Goal: Check status: Check status

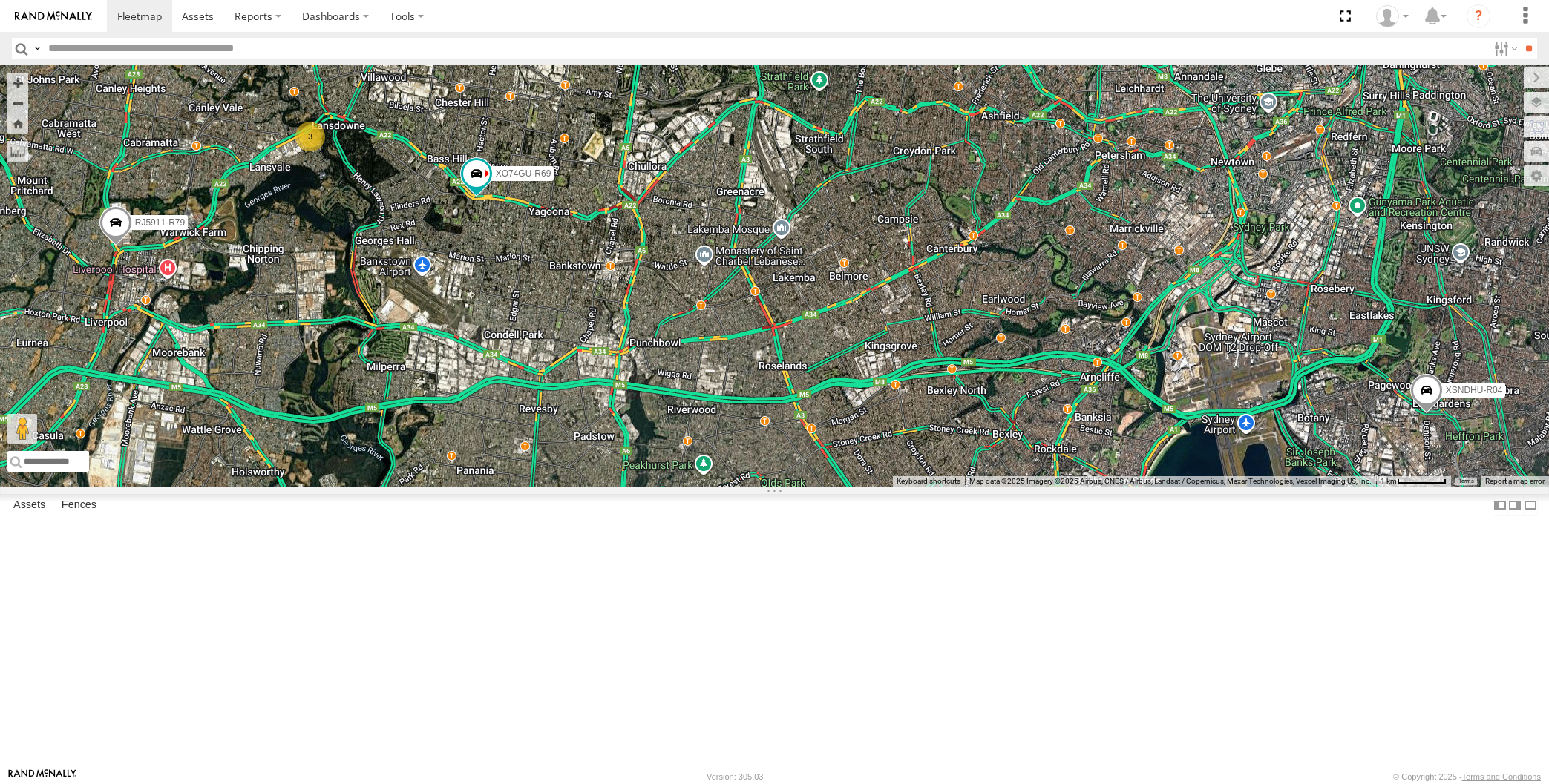
select select "**********"
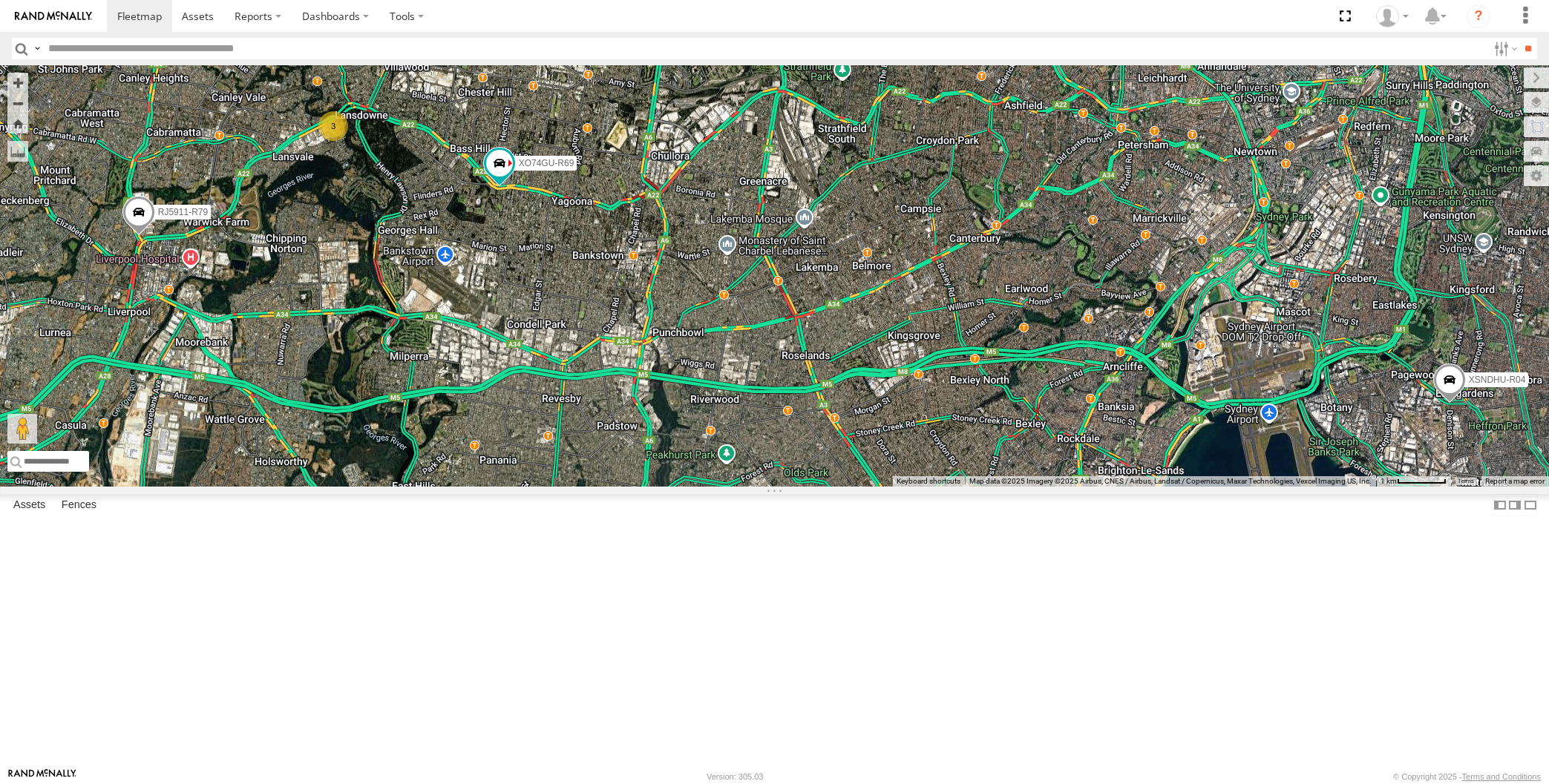
drag, startPoint x: 289, startPoint y: 414, endPoint x: 300, endPoint y: 410, distance: 11.7
click at [300, 410] on div "XP30JQ-R03 XSNDHU-R04 3 RJ5911-R79 XP81FE-R59 XO74GU-R69" at bounding box center [774, 275] width 1549 height 422
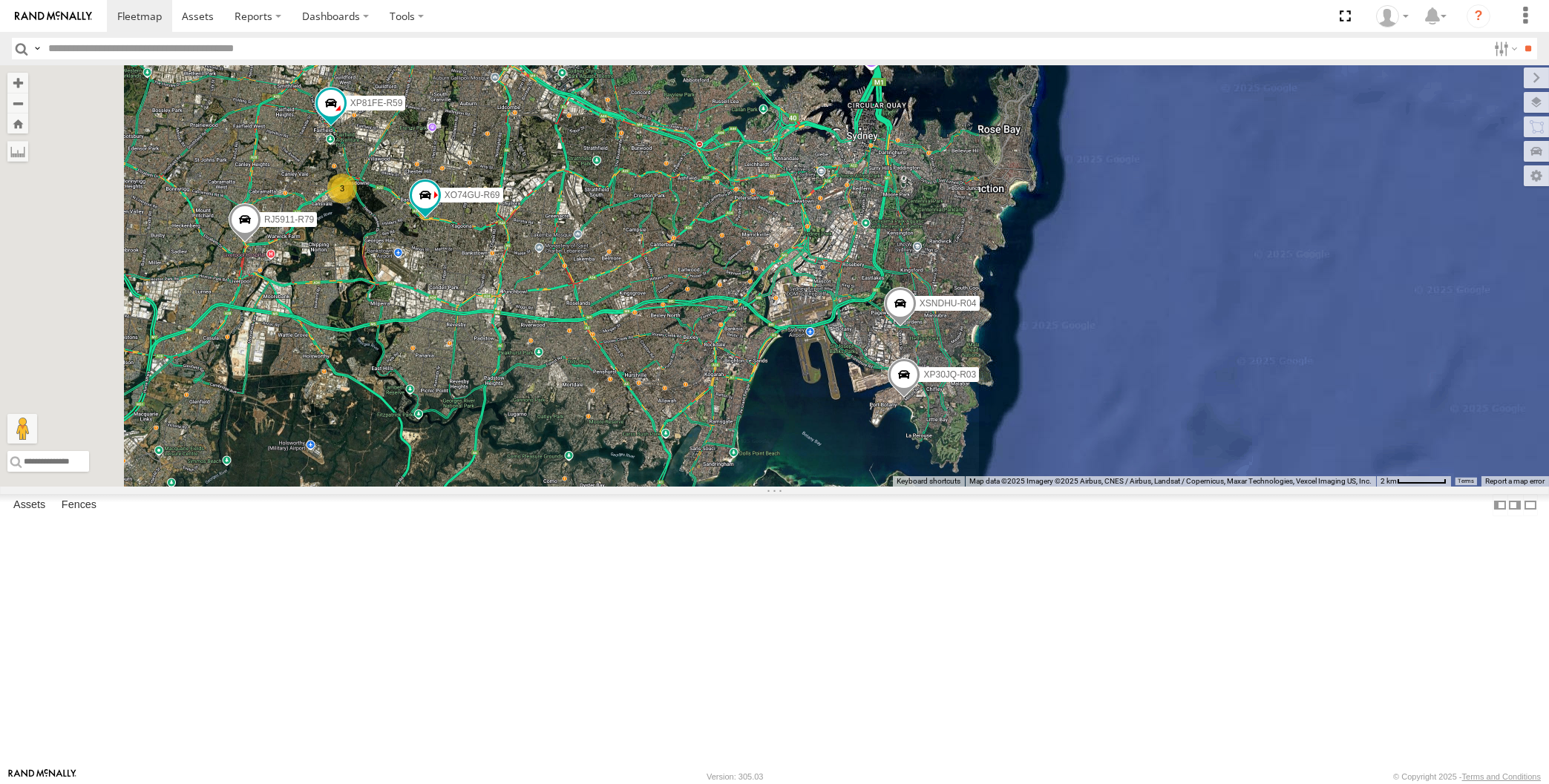
click at [350, 453] on div "XP30JQ-R03 XSNDHU-R04 RJ5911-R79 XP81FE-R59 XO74GU-R69 3" at bounding box center [774, 275] width 1549 height 422
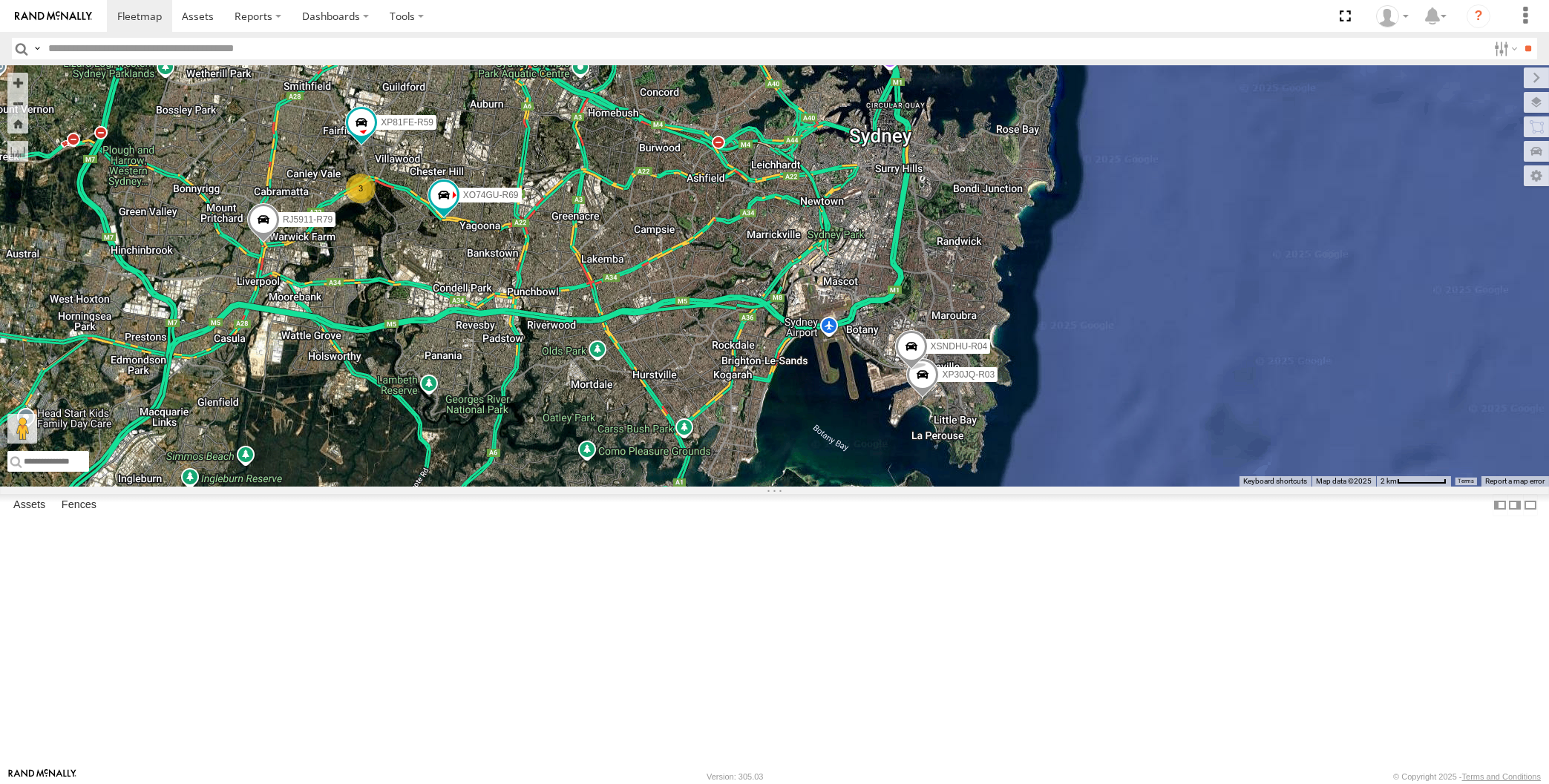
drag, startPoint x: 851, startPoint y: 581, endPoint x: 896, endPoint y: 585, distance: 45.2
click at [896, 486] on div "XP30JQ-R03 XSNDHU-R04 RJ5911-R79 XP81FE-R59 XO74GU-R69 3" at bounding box center [774, 275] width 1549 height 422
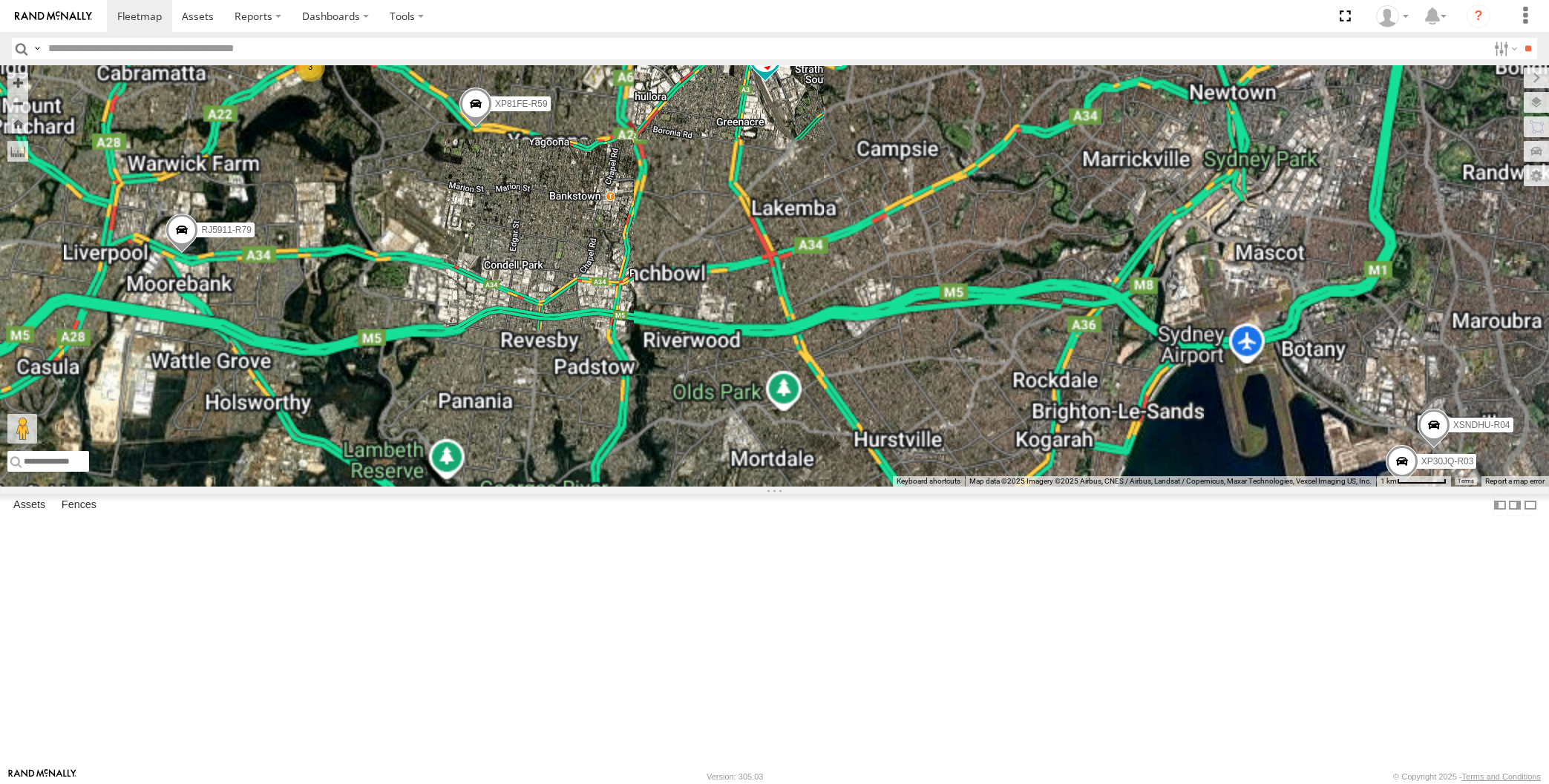
click at [981, 486] on div "XP30JQ-R03 XSNDHU-R04 RJ5911-R79 XP81FE-R59 XO74GU-R69 3" at bounding box center [774, 275] width 1549 height 422
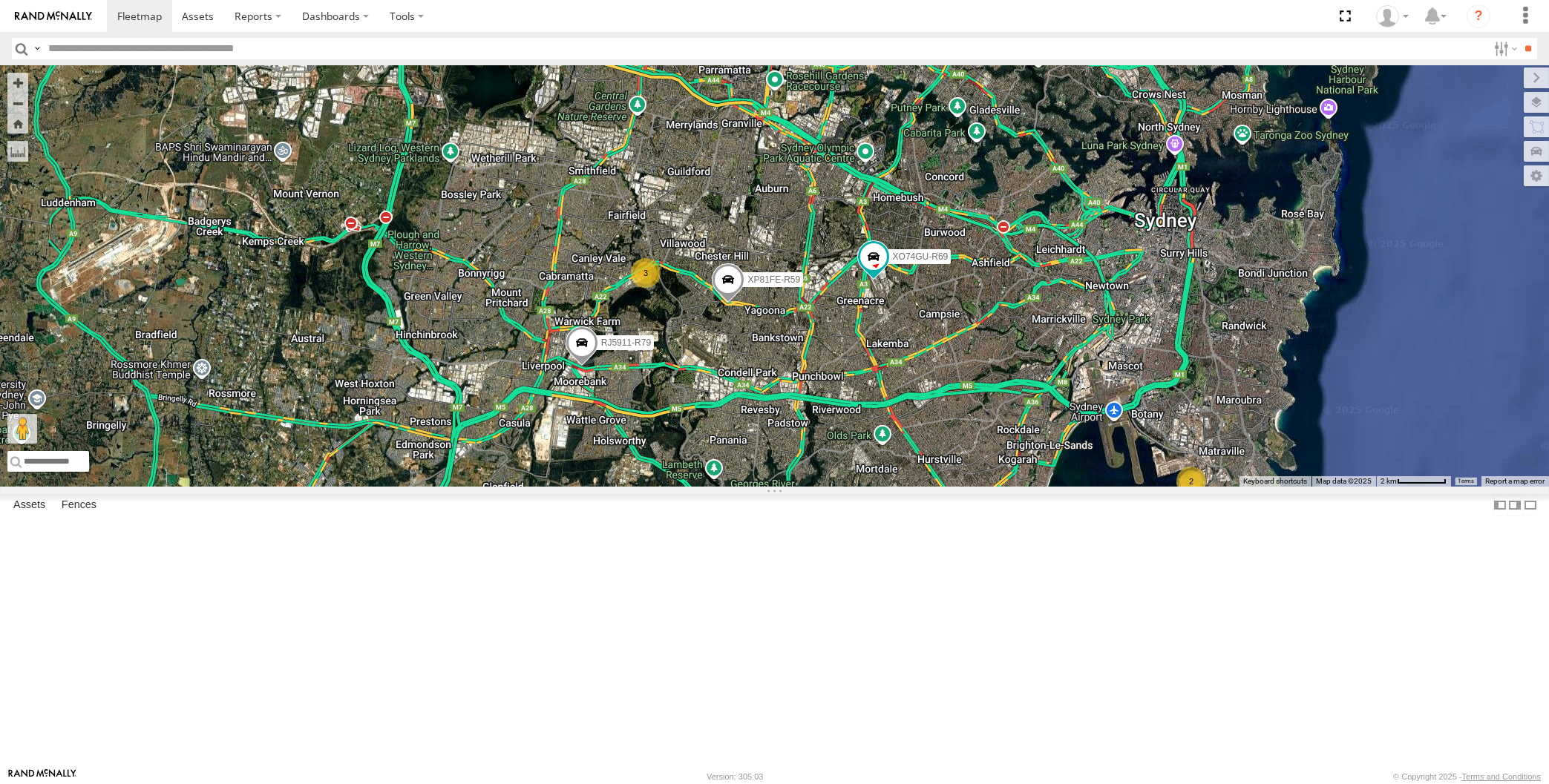
click at [427, 345] on div "RJ5911-R79 XP81FE-R59 XO74GU-R69 2 3" at bounding box center [774, 275] width 1549 height 422
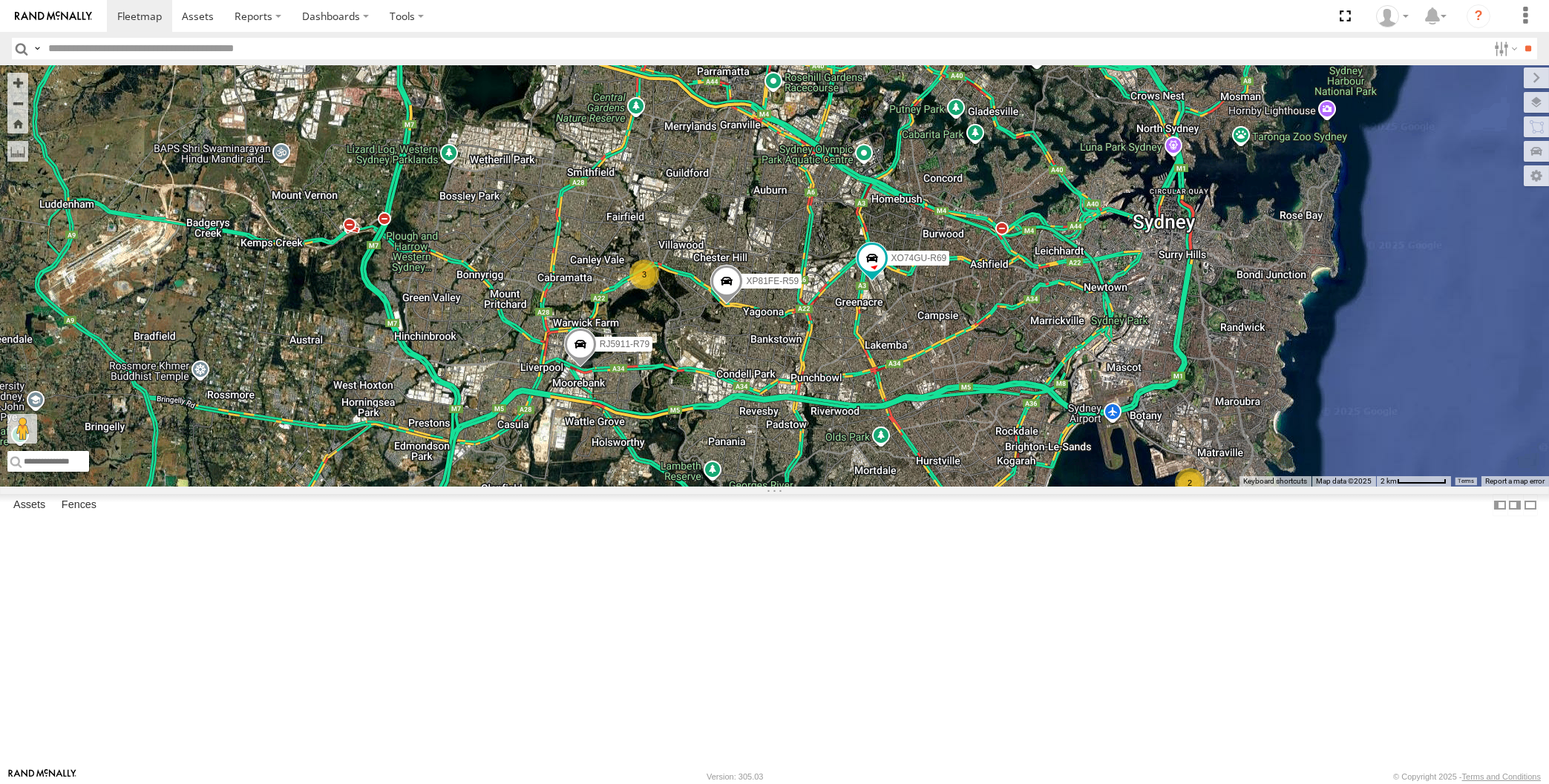
click at [892, 486] on div "RJ5911-R79 XP81FE-R59 XO74GU-R69 2 3" at bounding box center [774, 275] width 1549 height 422
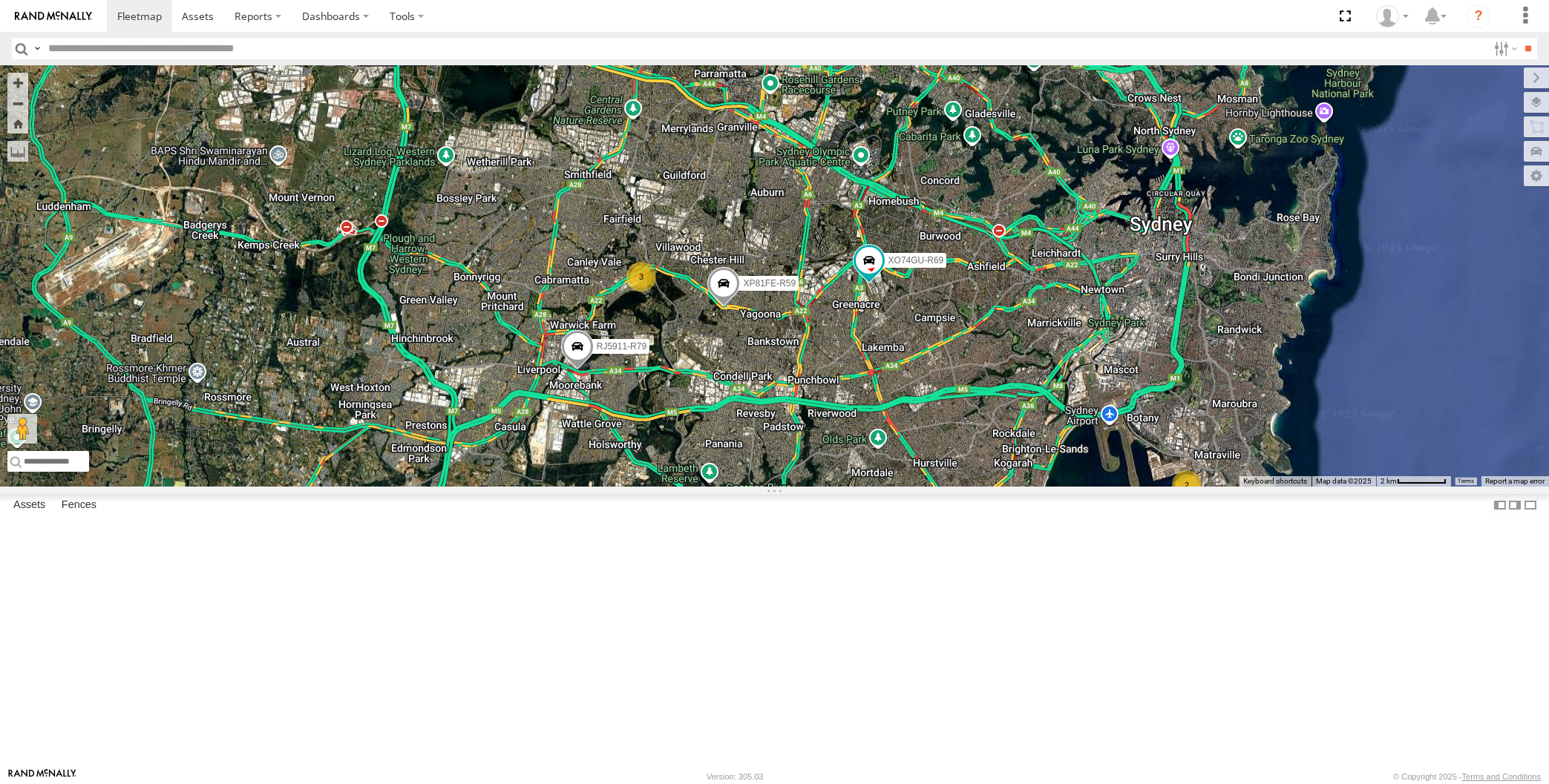
click at [769, 486] on div "RJ5911-R79 XP81FE-R59 XO74GU-R69 2 3" at bounding box center [774, 275] width 1549 height 422
drag, startPoint x: 839, startPoint y: 591, endPoint x: 817, endPoint y: 588, distance: 22.2
click at [817, 486] on div "RJ5911-R79 XP81FE-R59 XO74GU-R69 2 3" at bounding box center [774, 275] width 1549 height 422
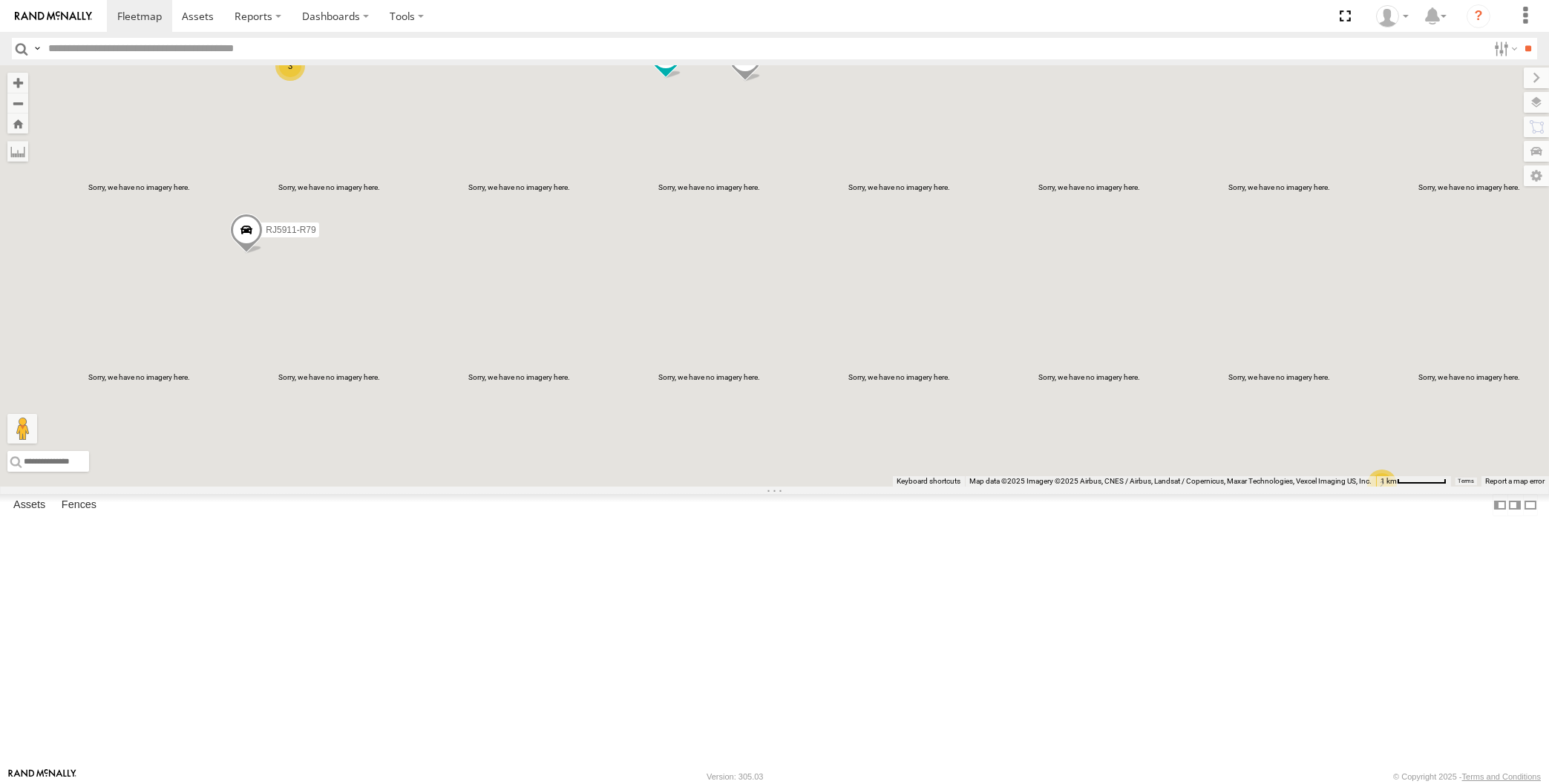
click at [850, 486] on div "RJ5911-R79 XP81FE-R59 XO74GU-R69 2 3" at bounding box center [774, 275] width 1549 height 422
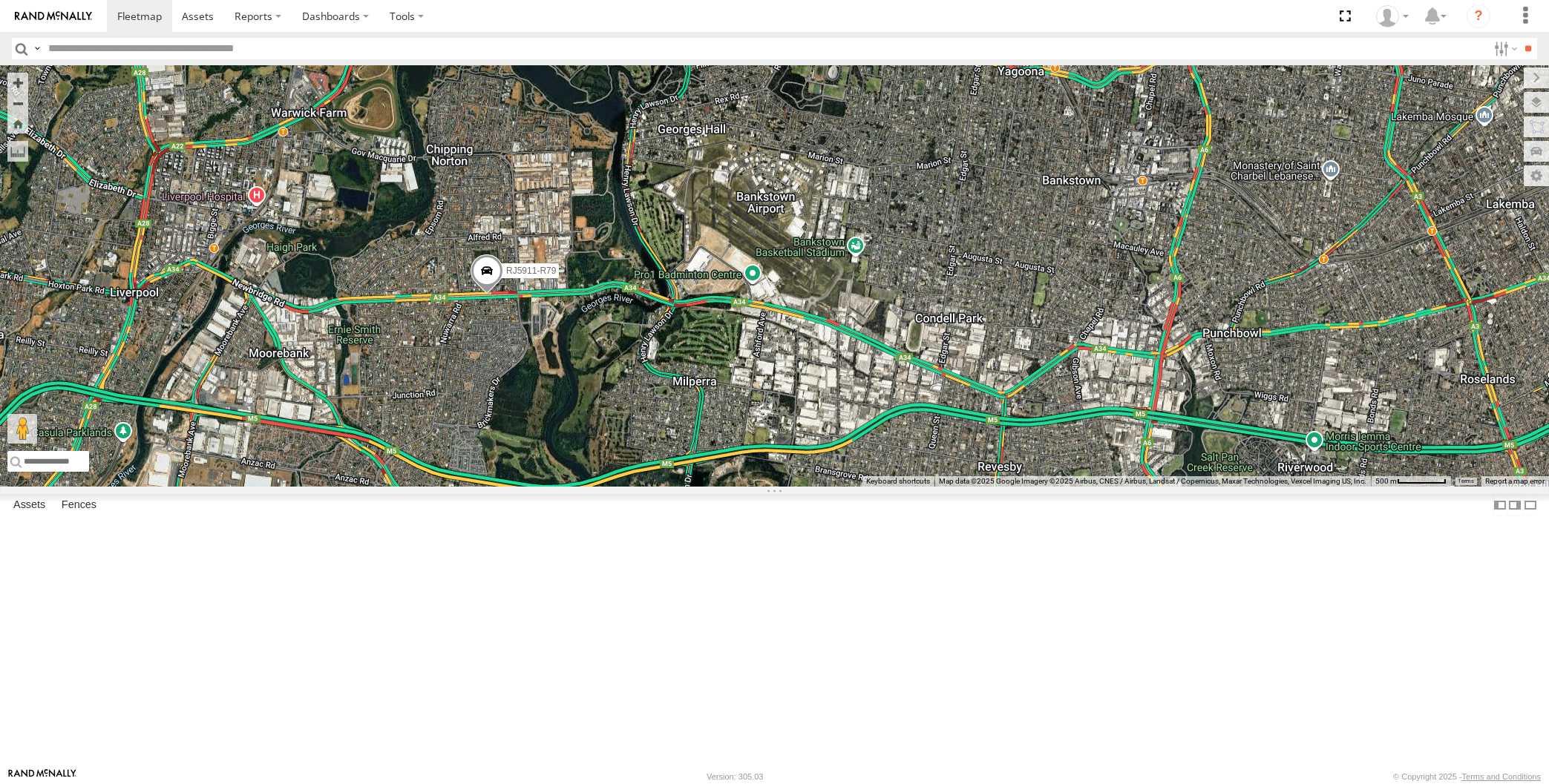
click at [488, 296] on span at bounding box center [488, 274] width 33 height 40
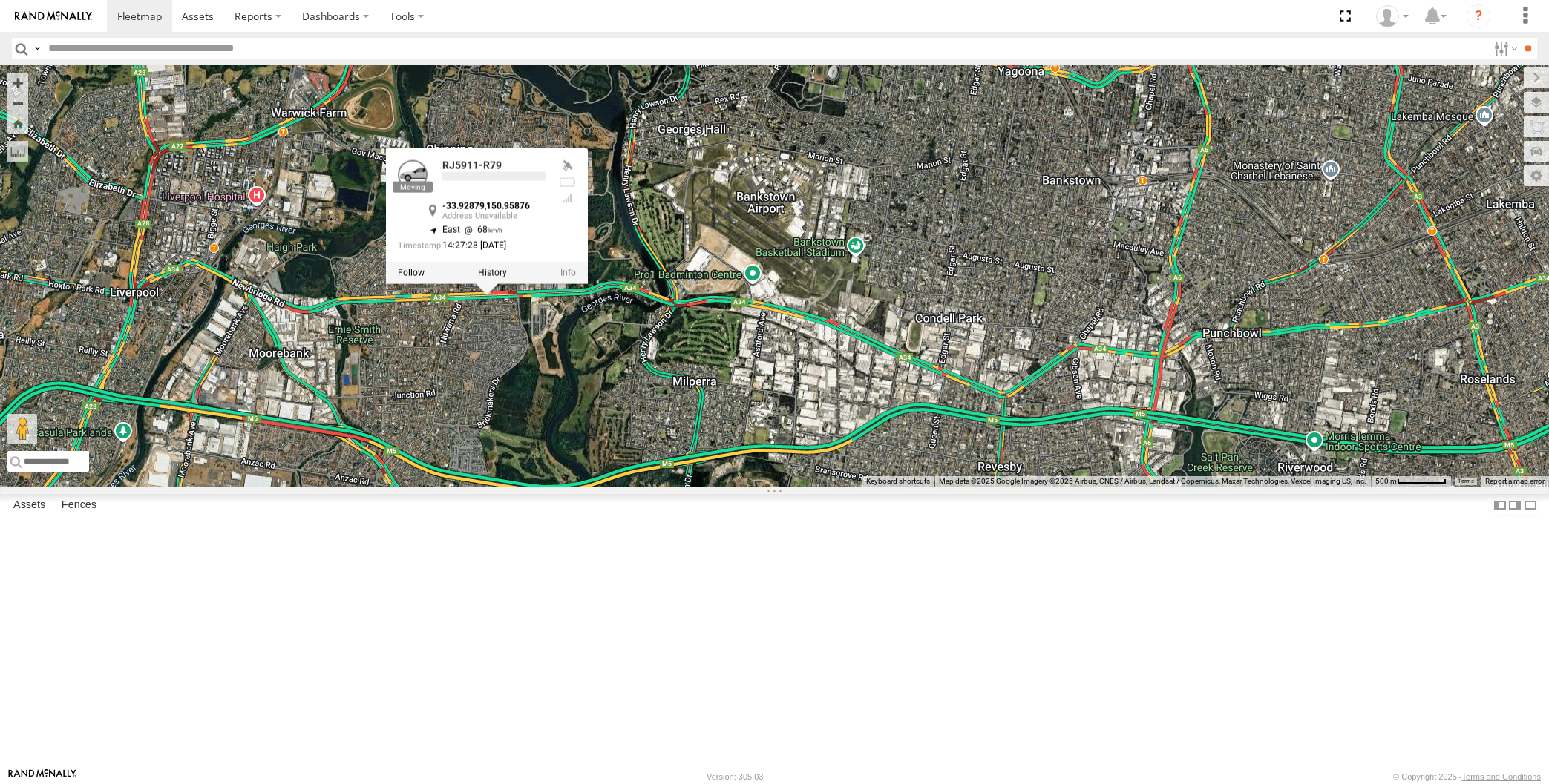
click at [619, 486] on div "RJ5911-R79 XP81FE-R59 XO74GU-R69 3 RJ5911-R79 -33.92879 , 150.95876 East 68 14:…" at bounding box center [774, 275] width 1549 height 422
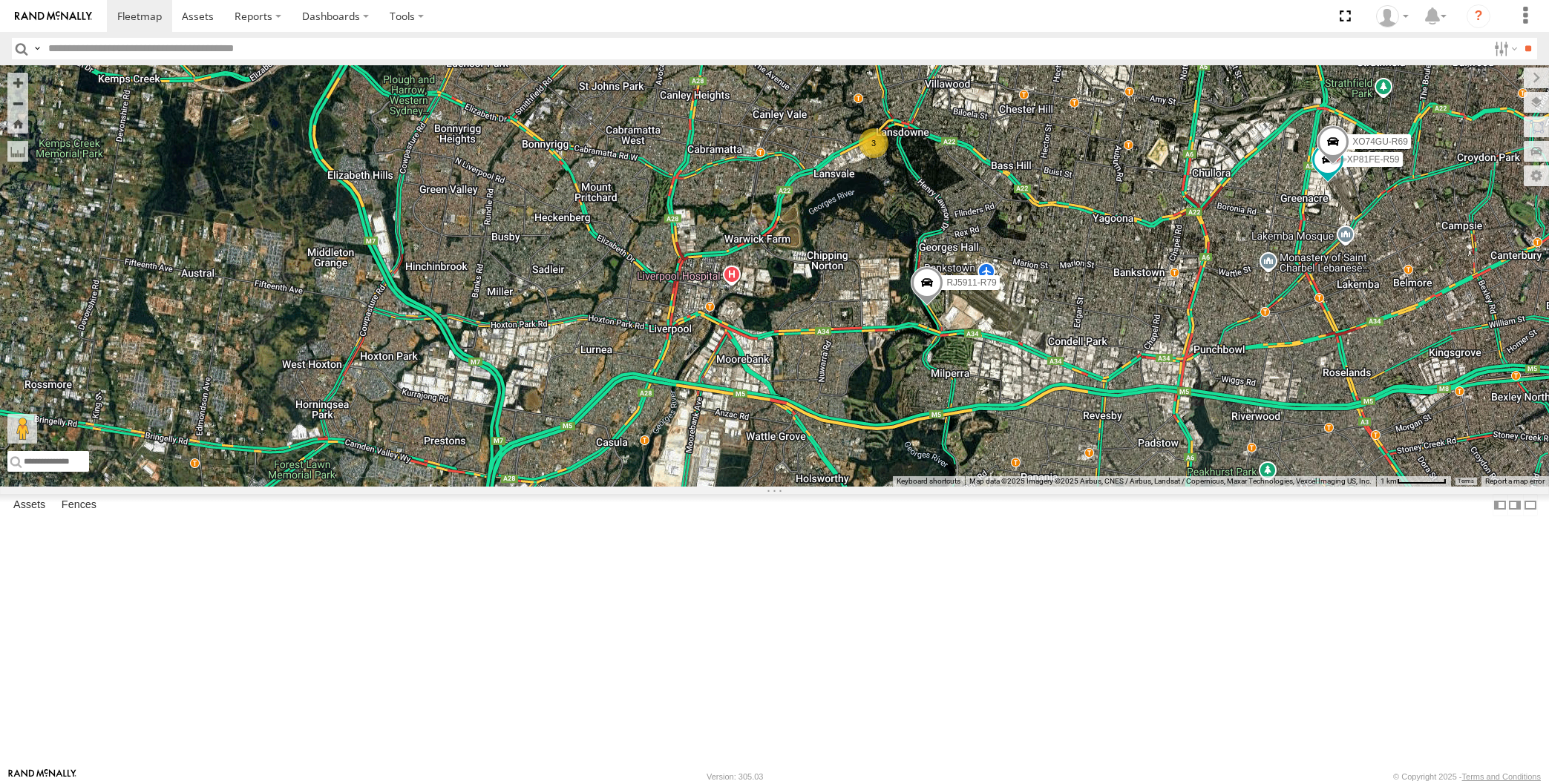
click at [784, 486] on div "RJ5911-R79 XP81FE-R59 XO74GU-R69 3" at bounding box center [774, 275] width 1549 height 422
click at [1067, 486] on div "RJ5911-R79 XP81FE-R59 XO74GU-R69 3" at bounding box center [774, 275] width 1549 height 422
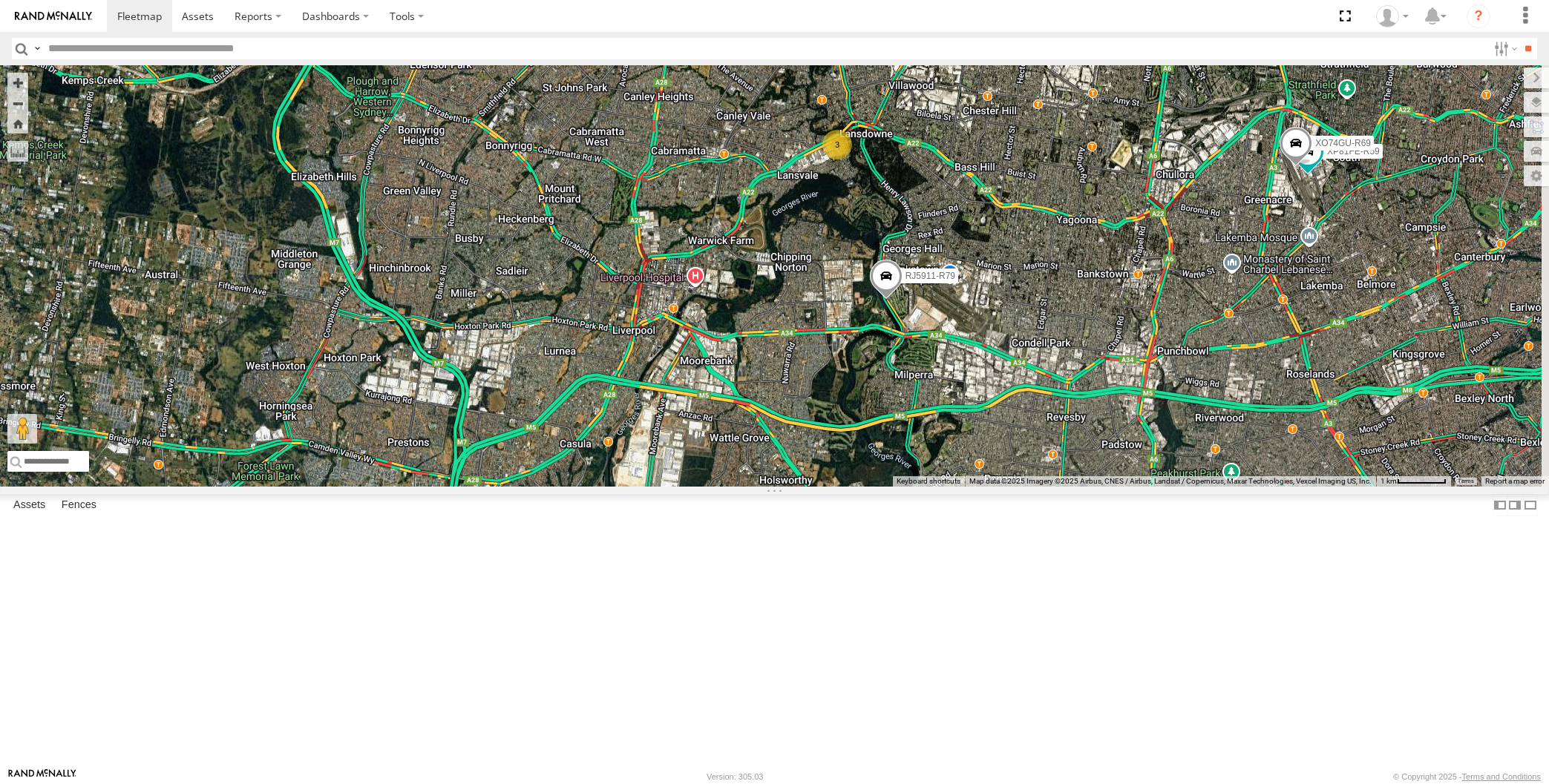
drag, startPoint x: 1083, startPoint y: 626, endPoint x: 1023, endPoint y: 628, distance: 60.0
click at [1026, 486] on div "RJ5911-R79 XP81FE-R59 XO74GU-R69 3" at bounding box center [774, 275] width 1549 height 422
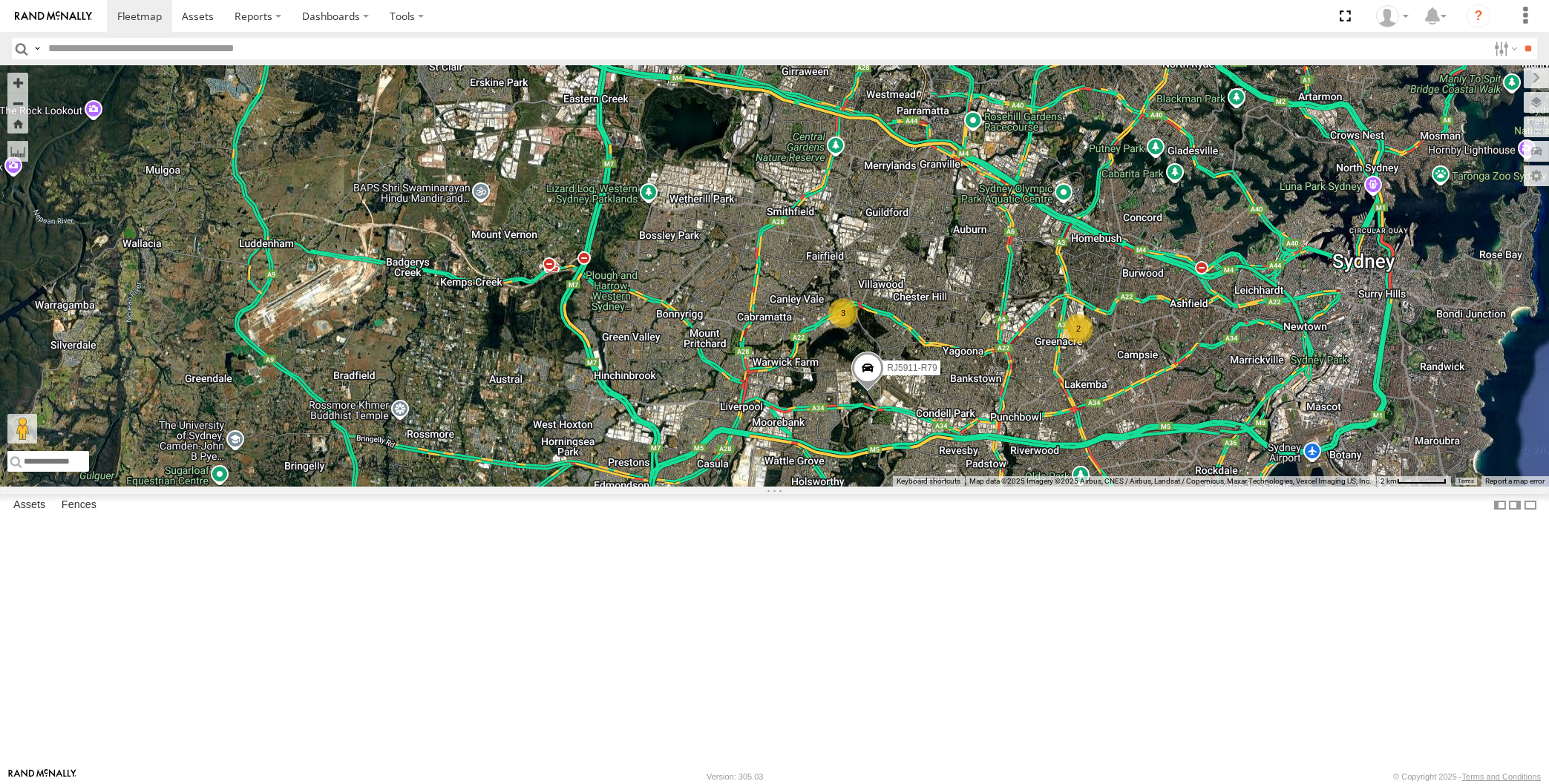
drag, startPoint x: 1065, startPoint y: 639, endPoint x: 1011, endPoint y: 648, distance: 54.7
click at [1012, 486] on div "RJ5911-R79 2 3 2" at bounding box center [774, 275] width 1549 height 422
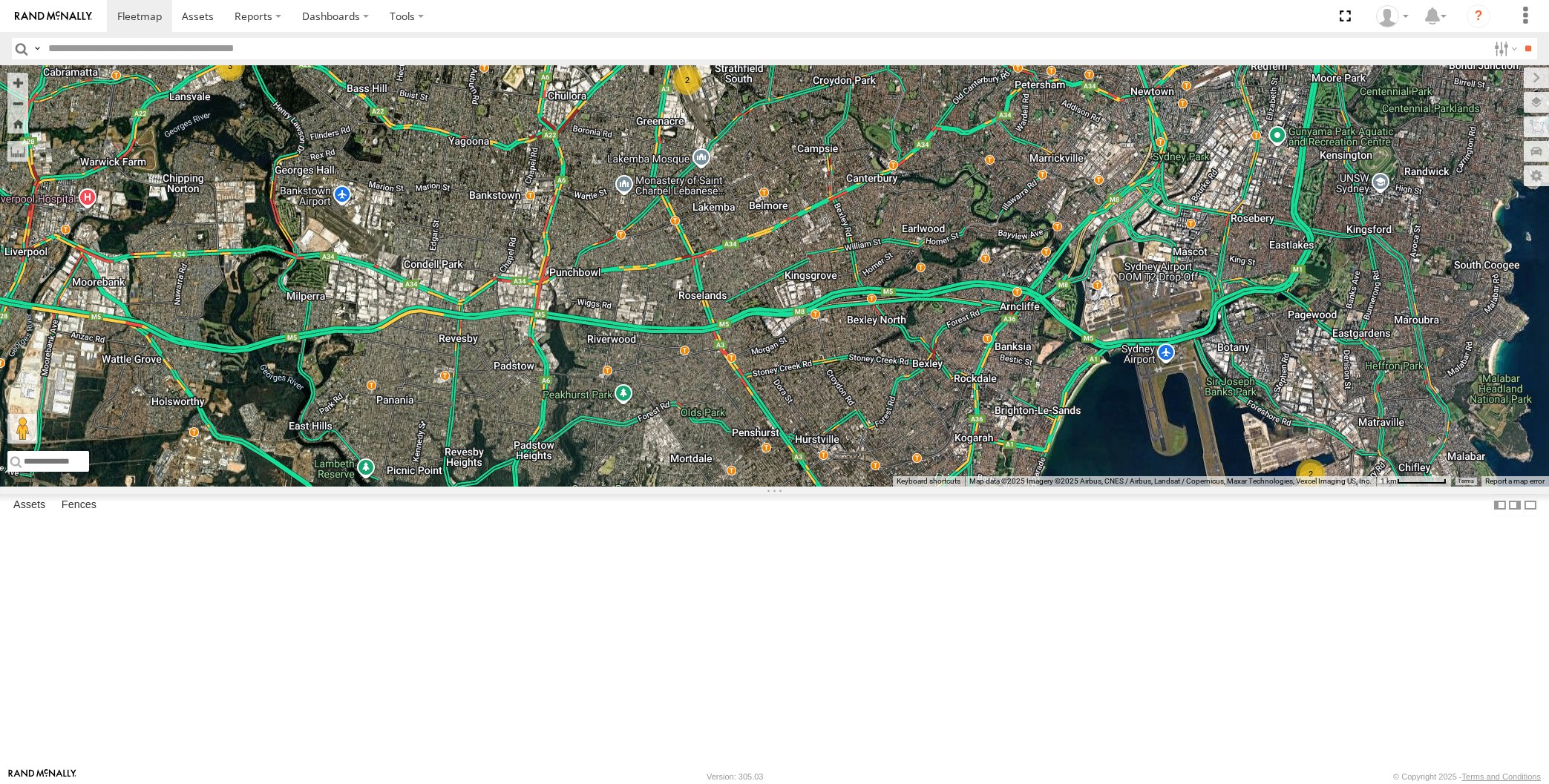
drag, startPoint x: 583, startPoint y: 486, endPoint x: 597, endPoint y: 502, distance: 21.3
click at [597, 486] on div "RJ5911-R79 2 3 2" at bounding box center [774, 275] width 1549 height 422
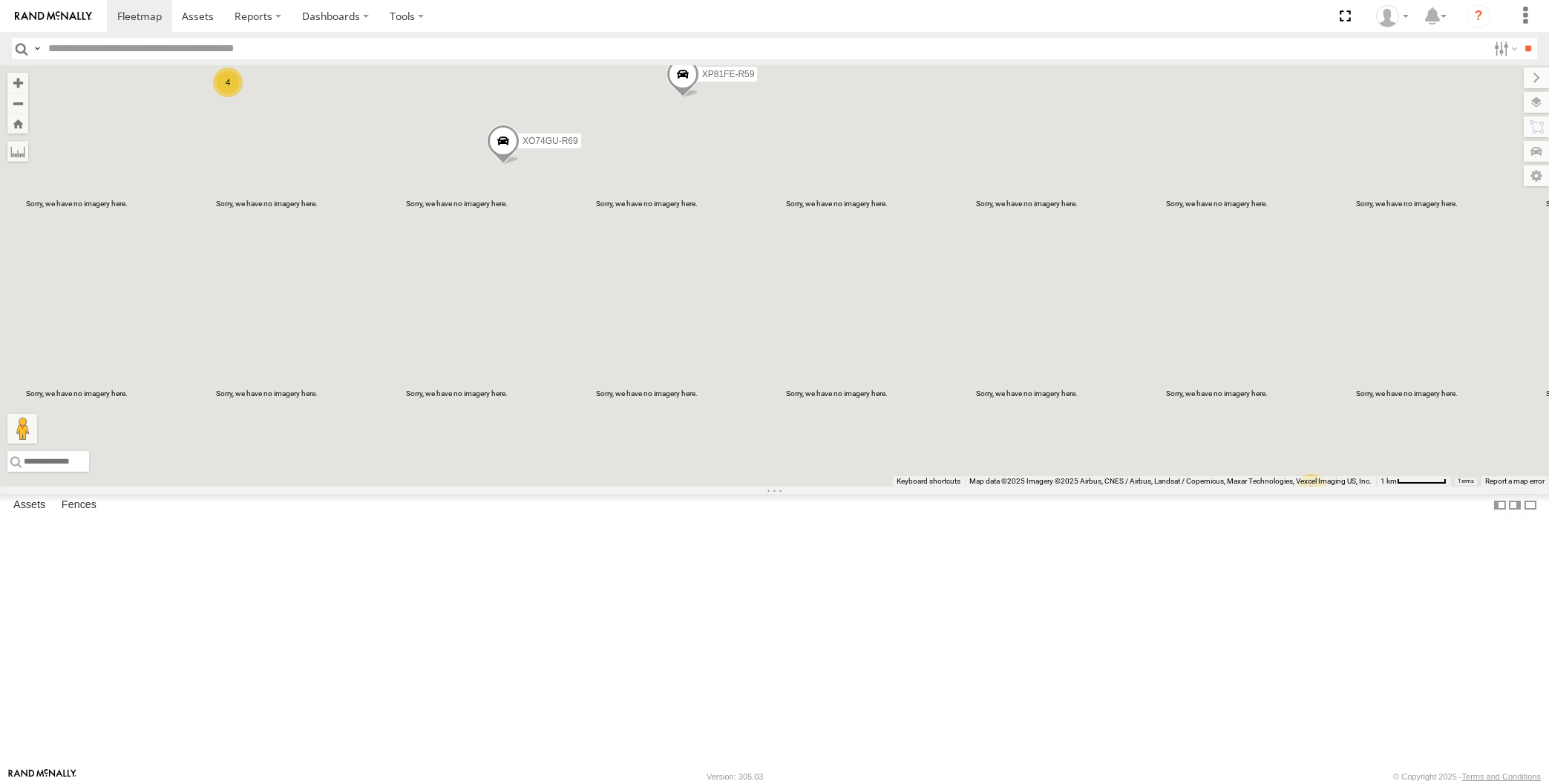
drag, startPoint x: 884, startPoint y: 369, endPoint x: 901, endPoint y: 382, distance: 21.4
click at [899, 379] on div "XP81FE-R59 XO74GU-R69 2 4" at bounding box center [774, 275] width 1549 height 422
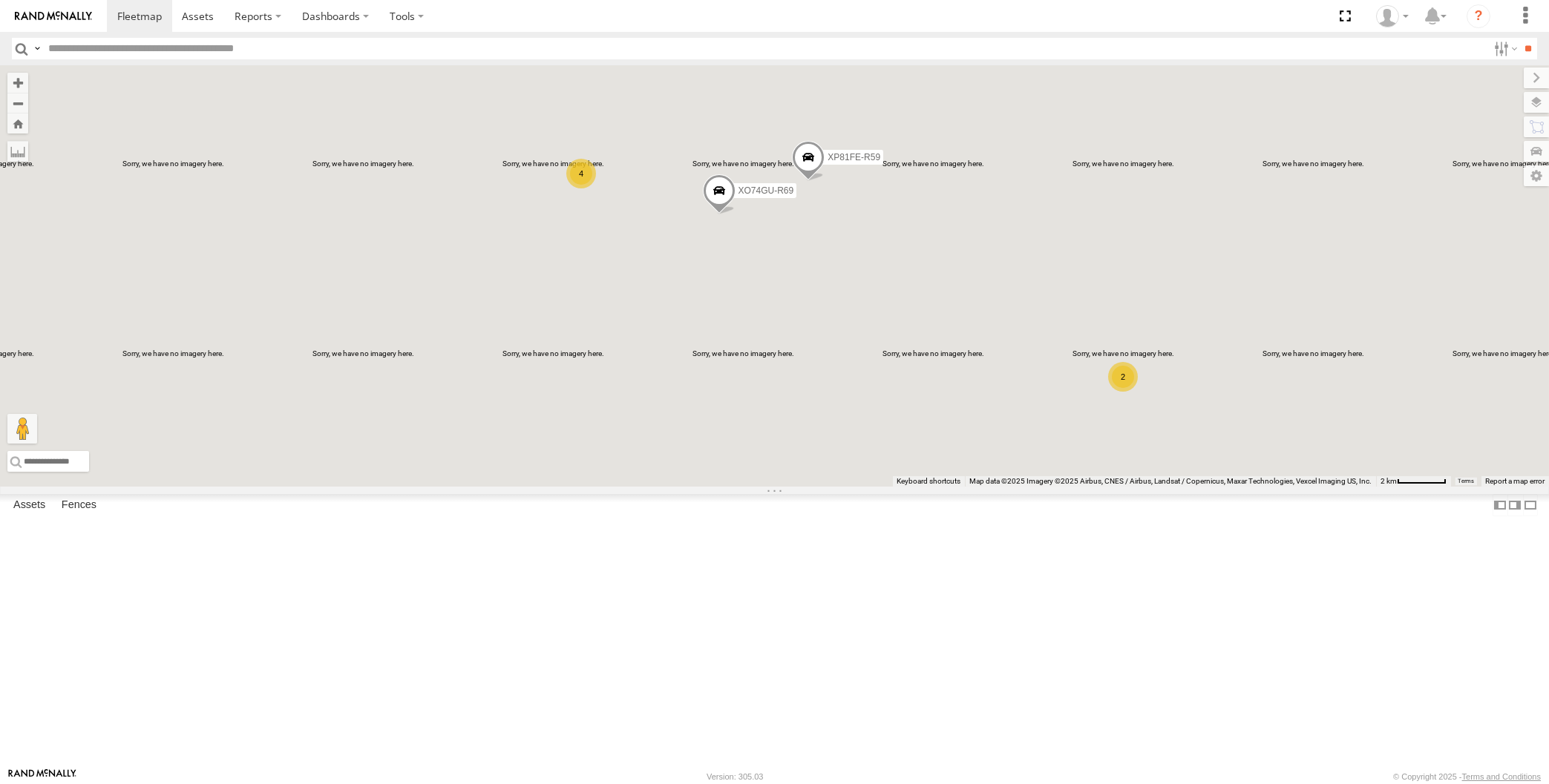
click at [891, 383] on div "XP81FE-R59 XO74GU-R69 2 4" at bounding box center [774, 275] width 1549 height 422
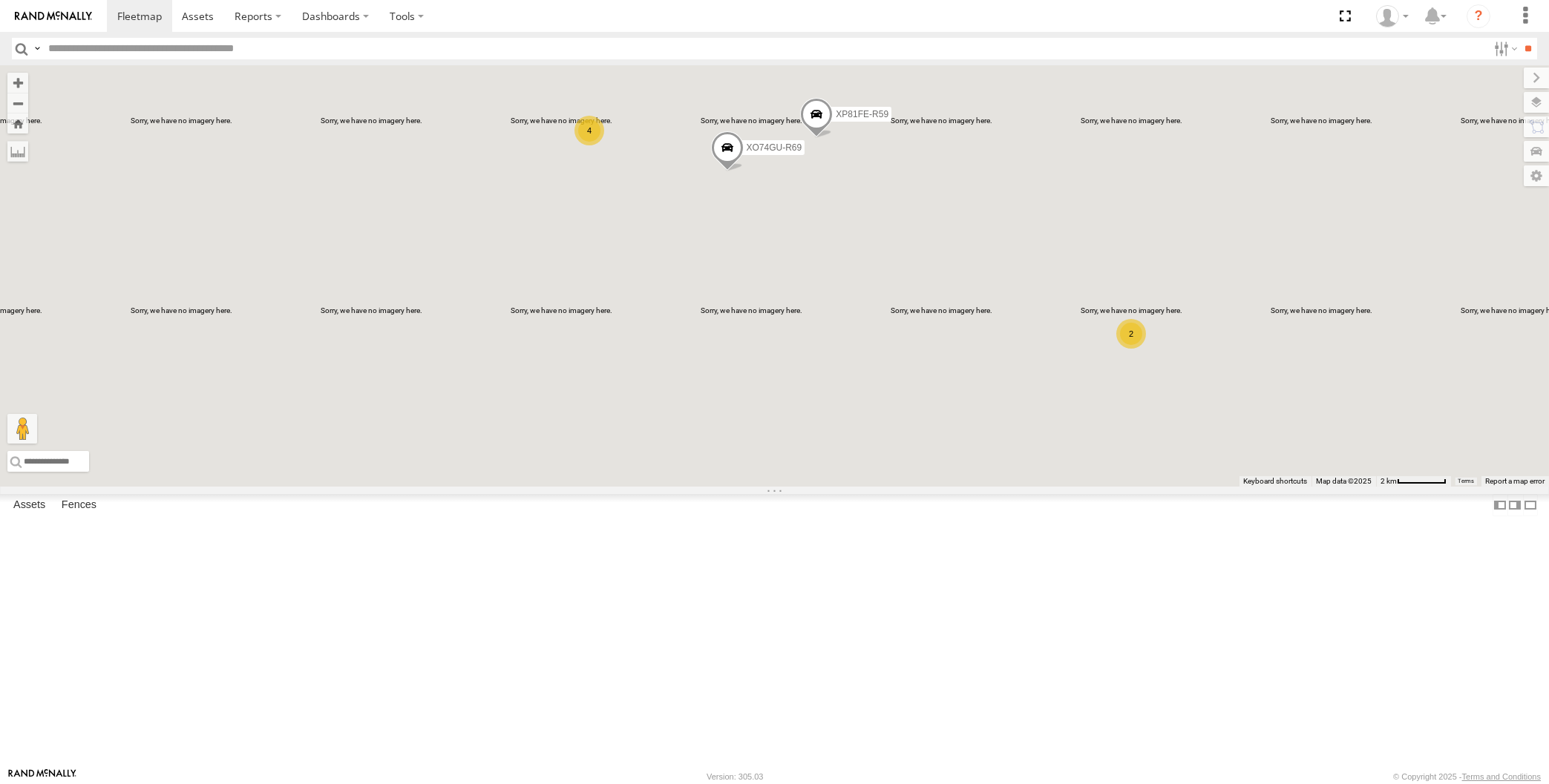
drag, startPoint x: 1080, startPoint y: 486, endPoint x: 1071, endPoint y: 483, distance: 9.5
click at [1080, 486] on div "XP81FE-R59 XO74GU-R69 2 4" at bounding box center [774, 275] width 1549 height 422
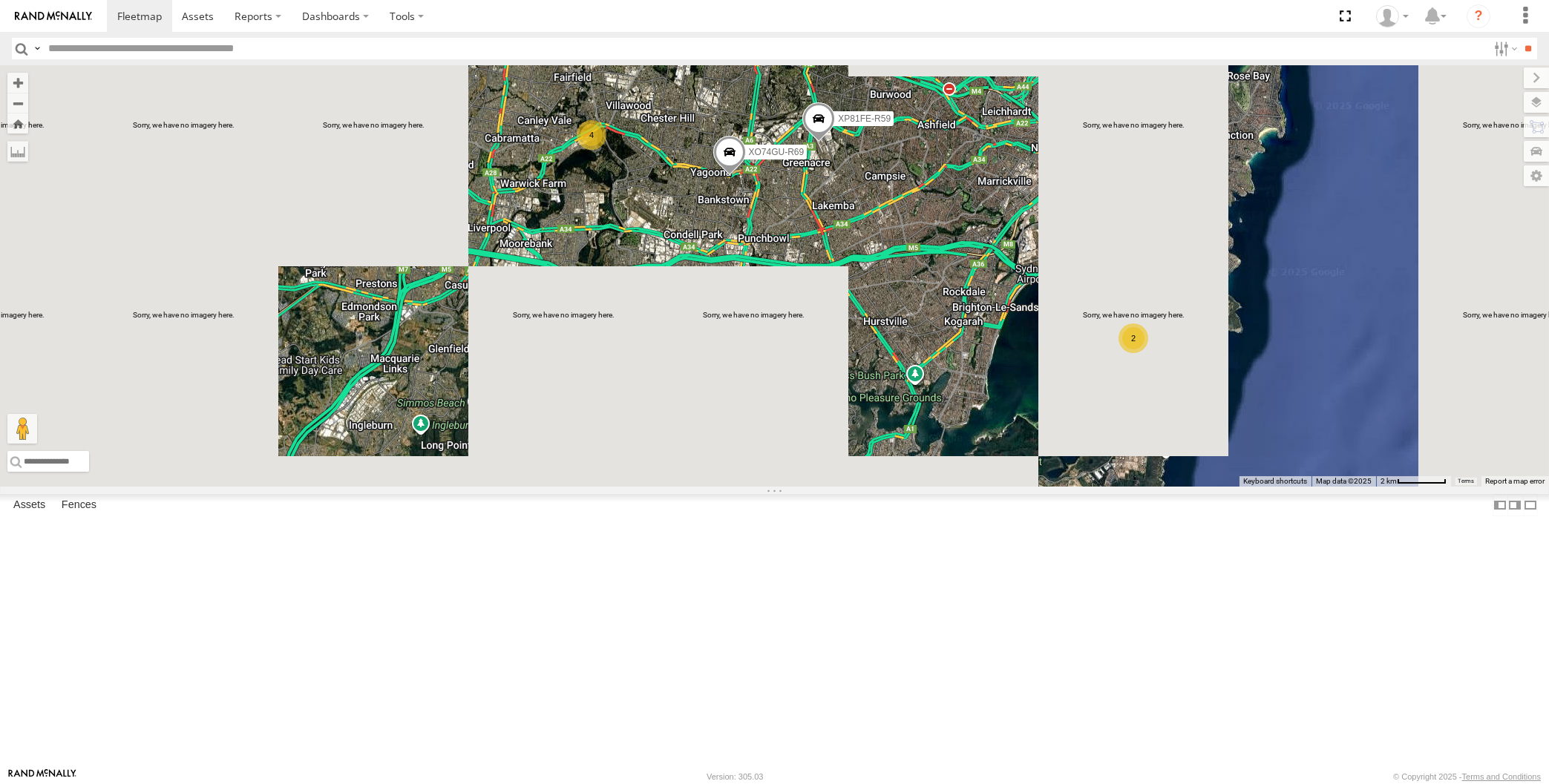
click at [955, 486] on div "XP81FE-R59 XO74GU-R69 2 4" at bounding box center [774, 275] width 1549 height 422
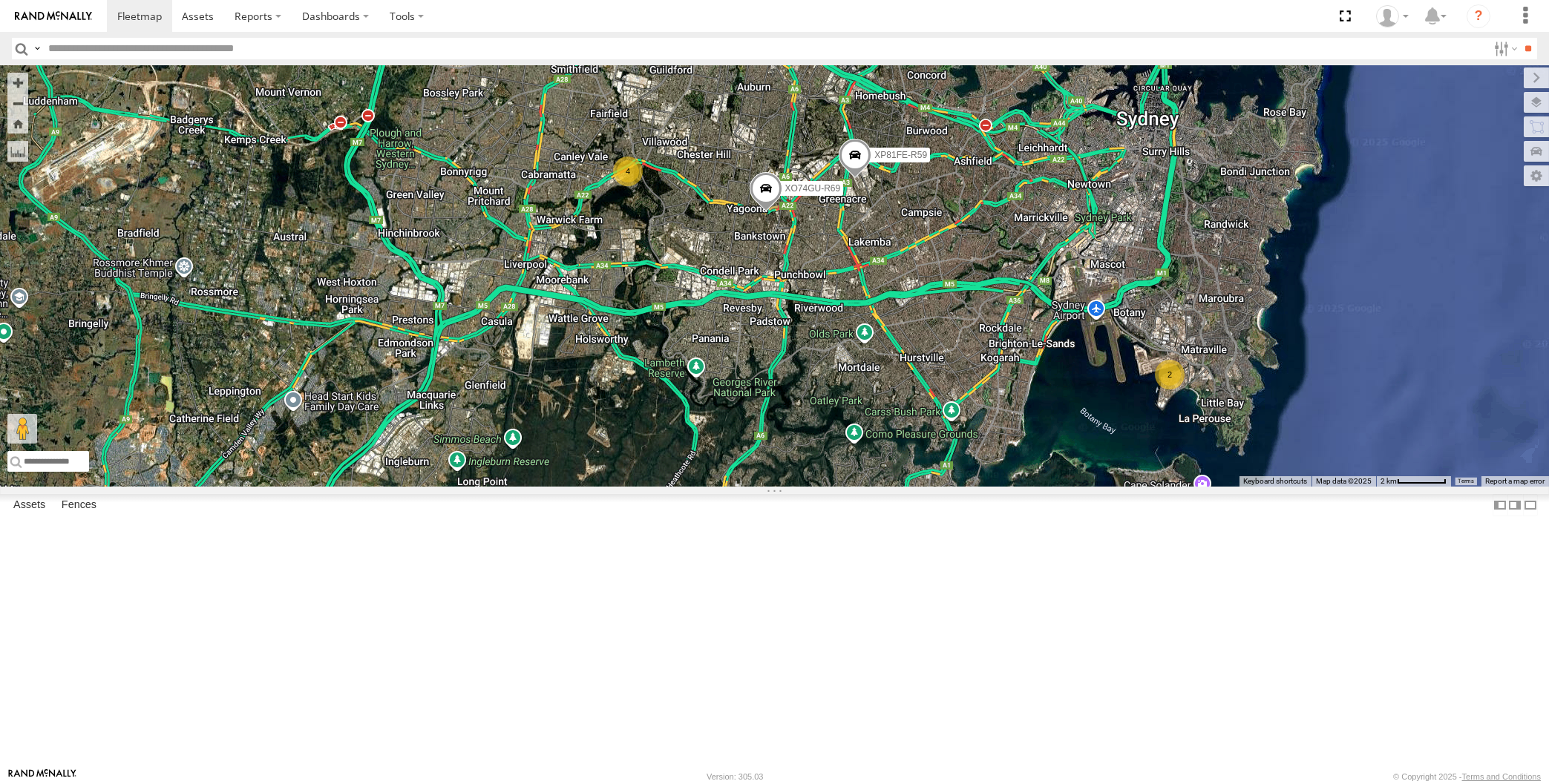
click at [1050, 486] on div "XP81FE-R59 XO74GU-R69 2 4" at bounding box center [774, 275] width 1549 height 422
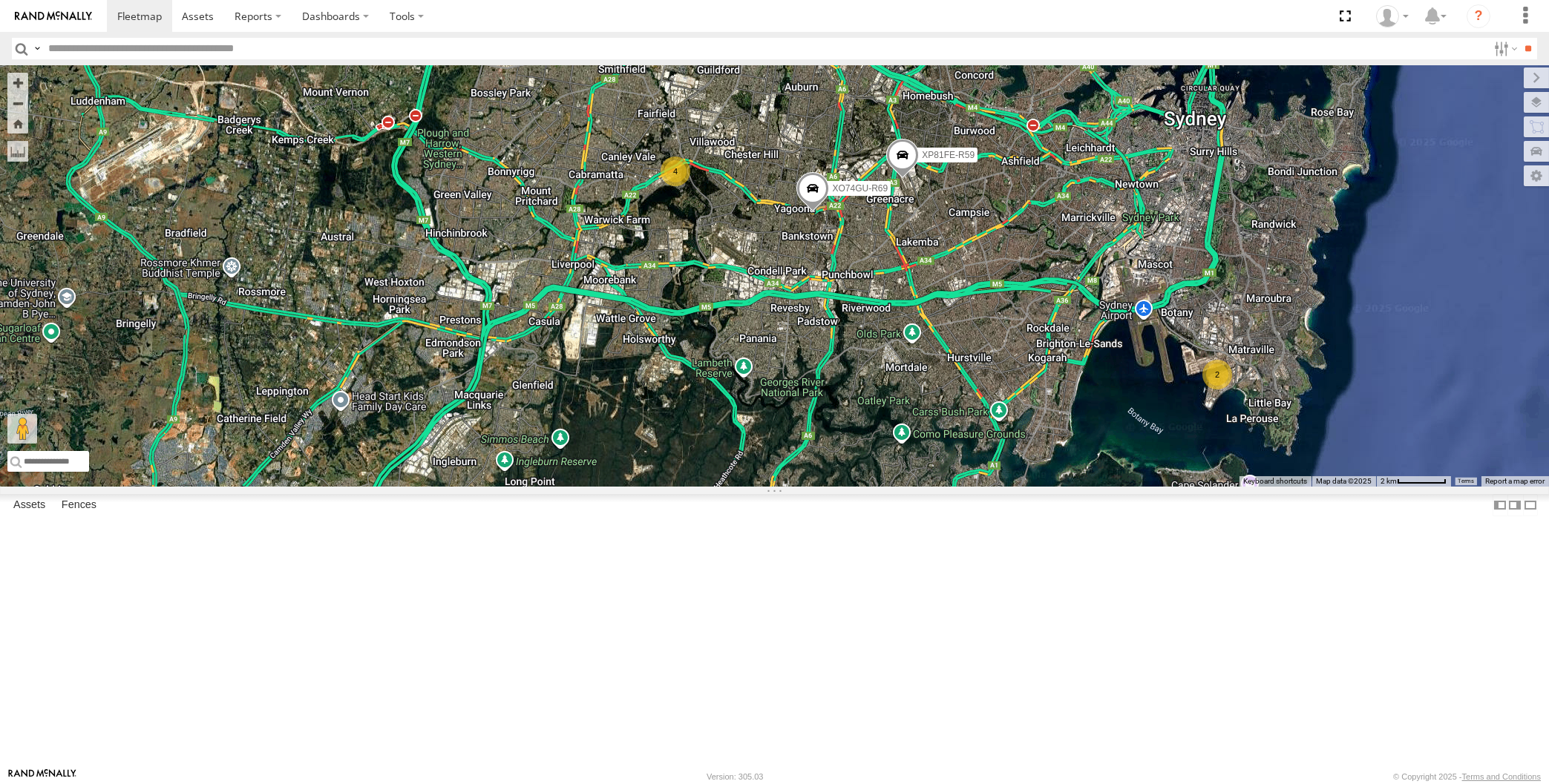
click at [908, 486] on div "XP81FE-R59 XO74GU-R69 2 4" at bounding box center [774, 275] width 1549 height 422
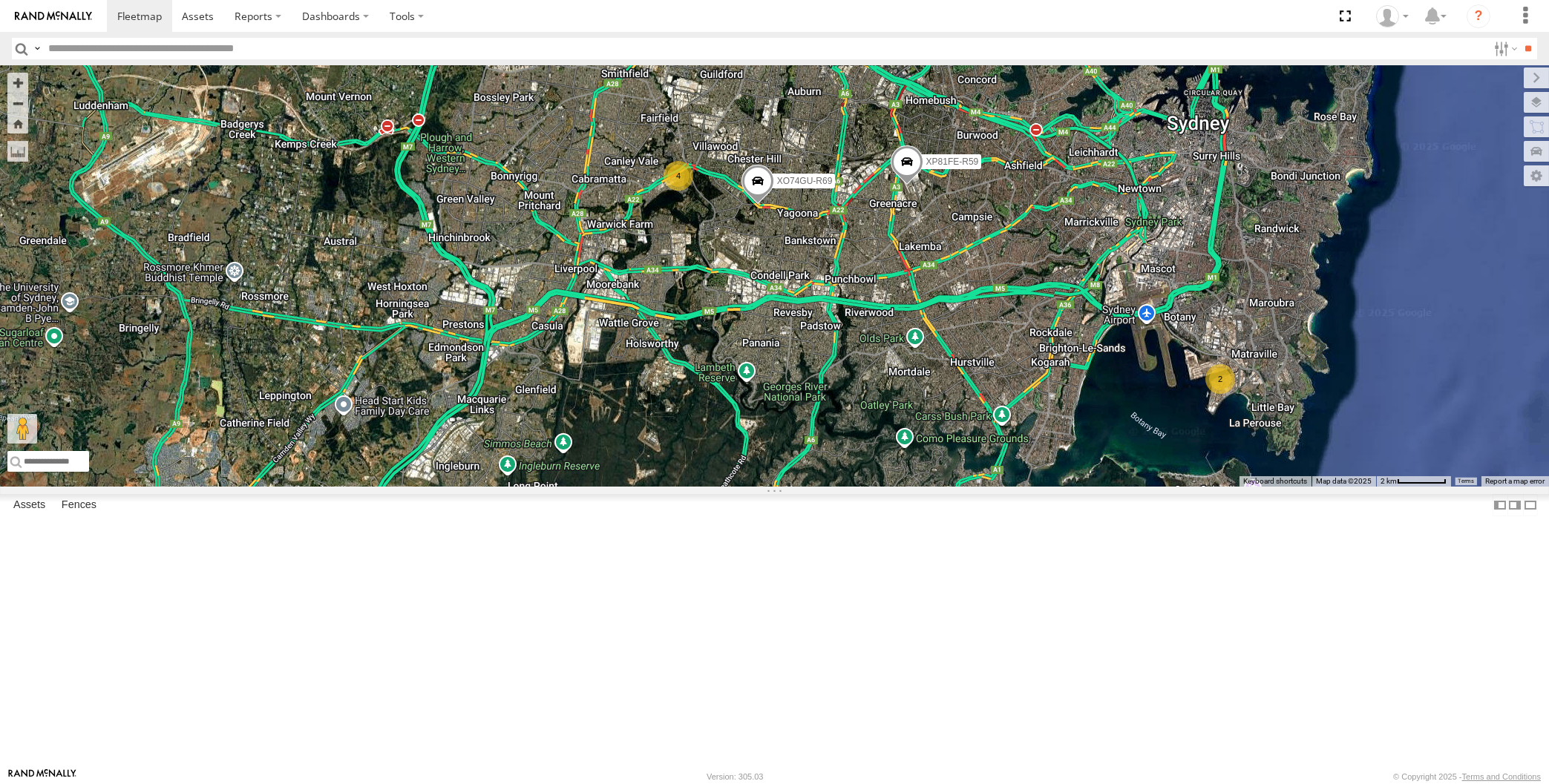
drag, startPoint x: 936, startPoint y: 635, endPoint x: 925, endPoint y: 632, distance: 11.4
click at [926, 486] on div "XP81FE-R59 XO74GU-R69 2 4" at bounding box center [774, 275] width 1549 height 422
